Goal: Check status: Check status

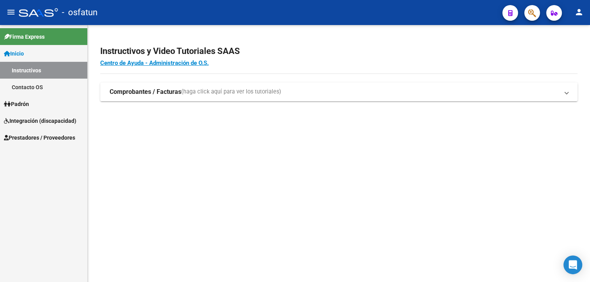
click at [44, 139] on span "Prestadores / Proveedores" at bounding box center [39, 137] width 71 height 9
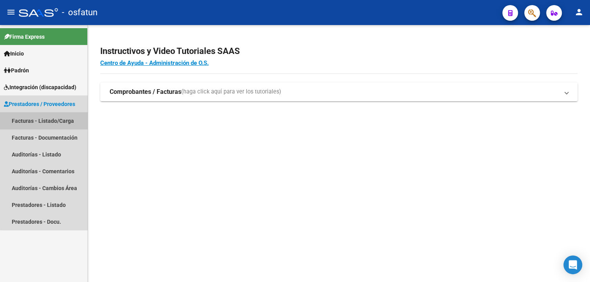
click at [49, 121] on link "Facturas - Listado/Carga" at bounding box center [43, 120] width 87 height 17
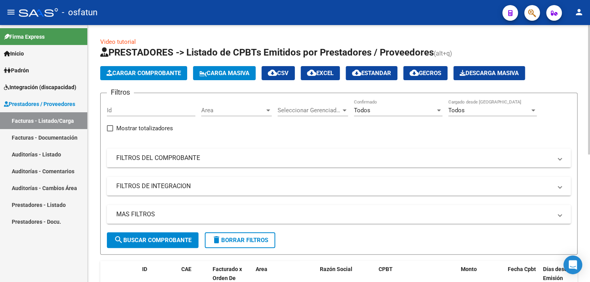
click at [150, 155] on mat-panel-title "FILTROS DEL COMPROBANTE" at bounding box center [333, 158] width 435 height 9
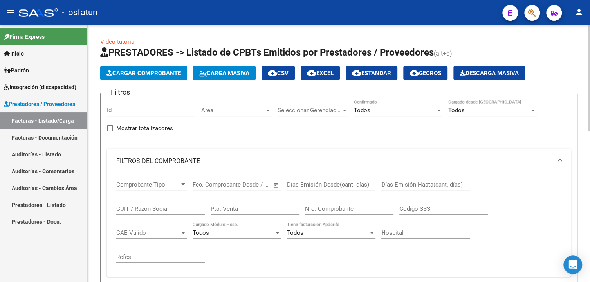
click at [131, 207] on input "CUIT / Razón Social" at bounding box center [160, 208] width 88 height 7
paste input "[EMAIL_ADDRESS][DOMAIN_NAME]"
type input "k"
paste input "27227641458"
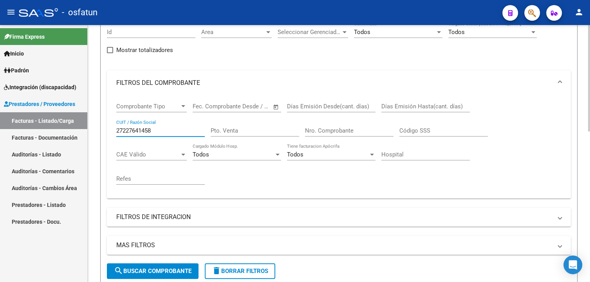
scroll to position [156, 0]
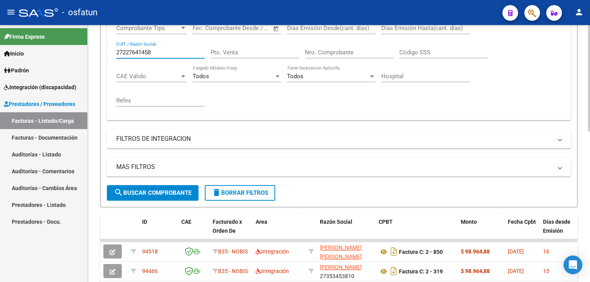
type input "27227641458"
click at [172, 191] on span "search Buscar Comprobante" at bounding box center [152, 192] width 77 height 7
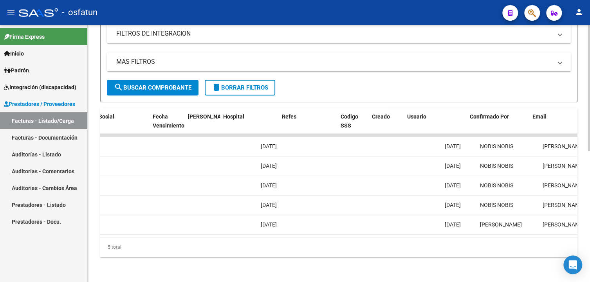
scroll to position [0, 1393]
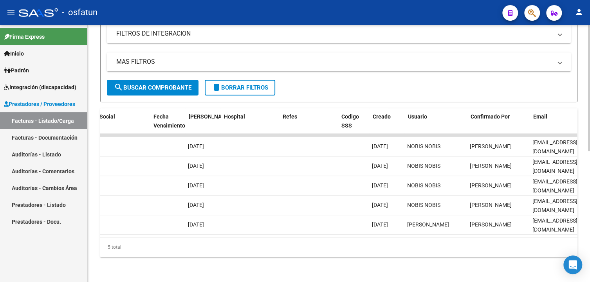
drag, startPoint x: 499, startPoint y: 248, endPoint x: 91, endPoint y: 220, distance: 409.4
click at [76, 215] on mat-sidenav-container "Firma Express Inicio Instructivos Contacto OS Padrón Cambios de Gerenciador Pad…" at bounding box center [295, 153] width 590 height 257
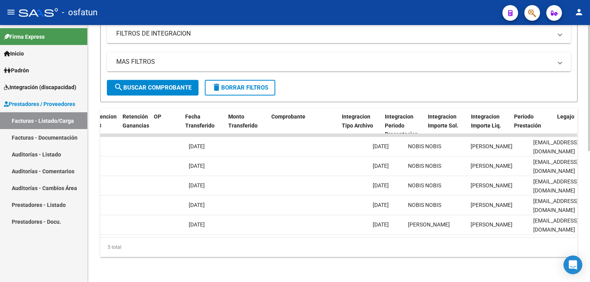
scroll to position [0, 0]
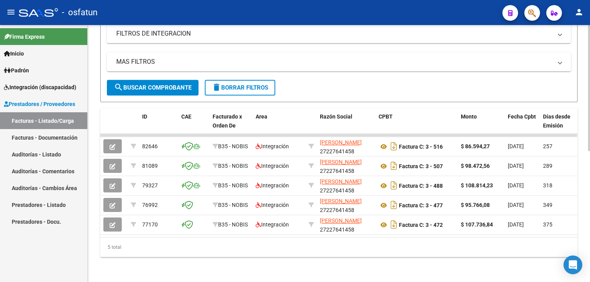
click at [194, 245] on div "5 total" at bounding box center [338, 247] width 477 height 20
